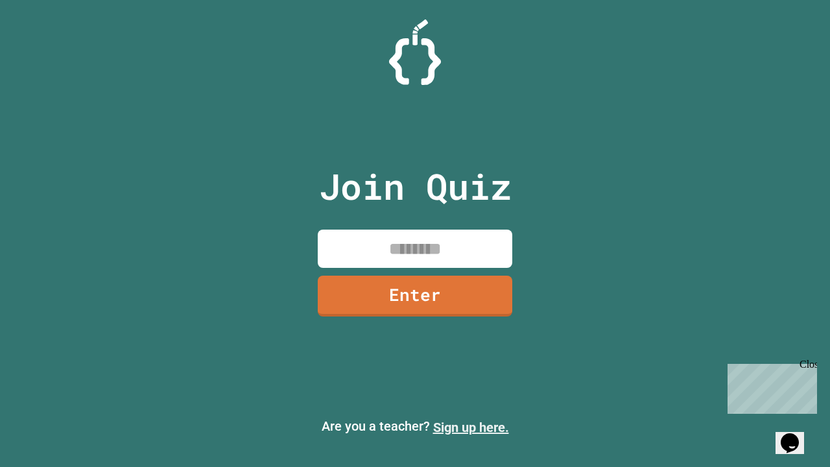
click at [471, 427] on link "Sign up here." at bounding box center [471, 428] width 76 height 16
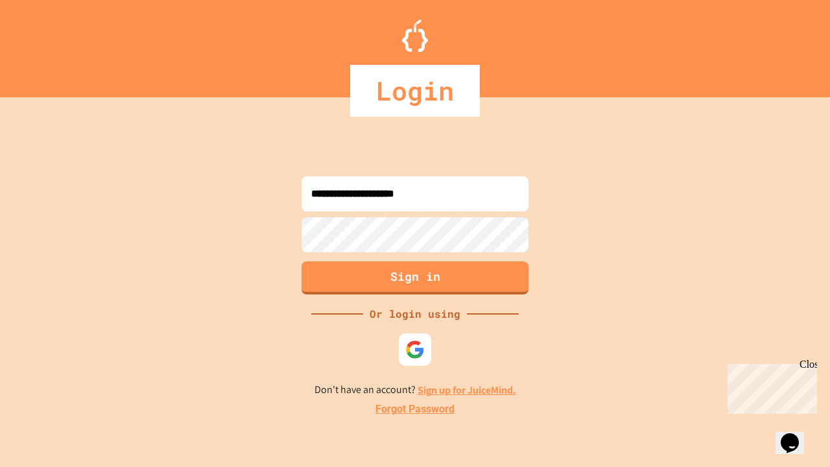
type input "**********"
